Goal: Use online tool/utility: Use online tool/utility

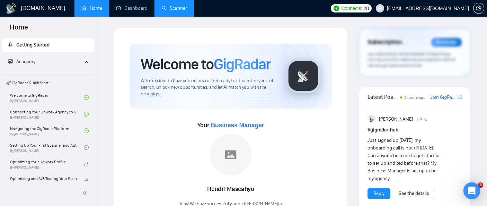
click at [183, 11] on link "Scanner" at bounding box center [174, 8] width 26 height 6
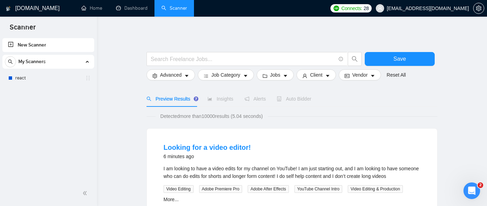
click at [55, 62] on div "My Scanners" at bounding box center [48, 62] width 87 height 14
click at [19, 78] on link "react" at bounding box center [48, 78] width 66 height 14
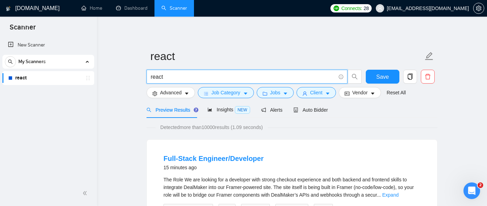
click at [168, 76] on input "react" at bounding box center [243, 76] width 185 height 9
drag, startPoint x: 168, startPoint y: 76, endPoint x: 147, endPoint y: 74, distance: 20.9
click at [147, 74] on span "react" at bounding box center [246, 77] width 201 height 14
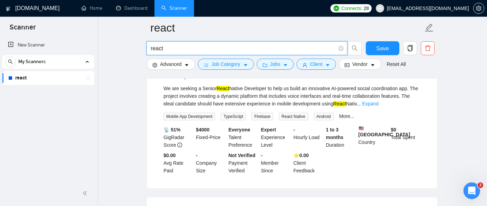
scroll to position [707, 0]
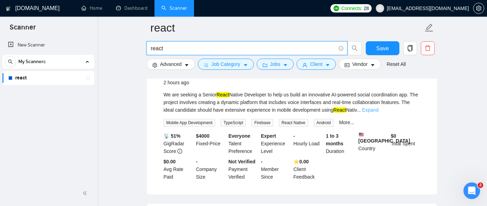
click at [378, 112] on link "Expand" at bounding box center [370, 110] width 16 height 6
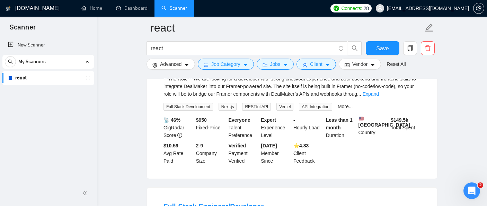
scroll to position [1039, 0]
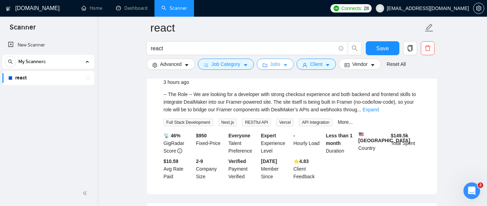
click at [288, 64] on icon "caret-down" at bounding box center [285, 65] width 5 height 5
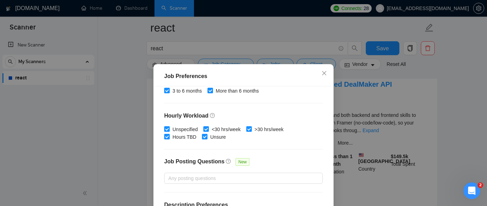
scroll to position [0, 0]
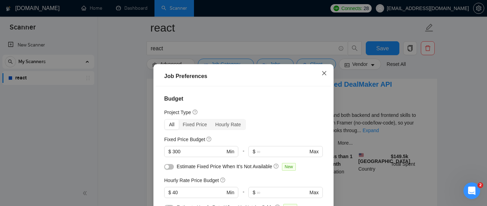
click at [325, 74] on icon "close" at bounding box center [324, 73] width 4 height 4
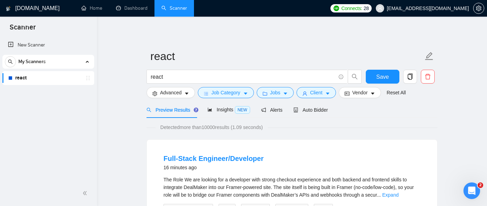
click at [211, 127] on span "Detected more than 10000 results (1.09 seconds)" at bounding box center [211, 127] width 112 height 8
click at [229, 112] on div "Insights NEW" at bounding box center [228, 110] width 42 height 8
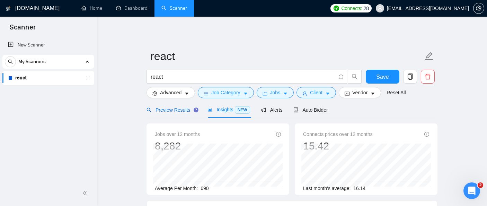
click at [176, 109] on span "Preview Results" at bounding box center [171, 110] width 50 height 6
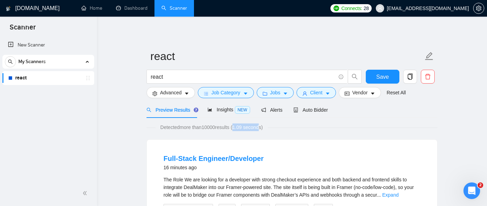
drag, startPoint x: 240, startPoint y: 126, endPoint x: 269, endPoint y: 126, distance: 29.4
click at [268, 126] on span "Detected more than 10000 results (1.09 seconds)" at bounding box center [211, 127] width 112 height 8
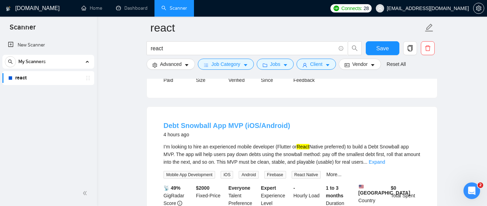
scroll to position [1407, 0]
